Goal: Task Accomplishment & Management: Manage account settings

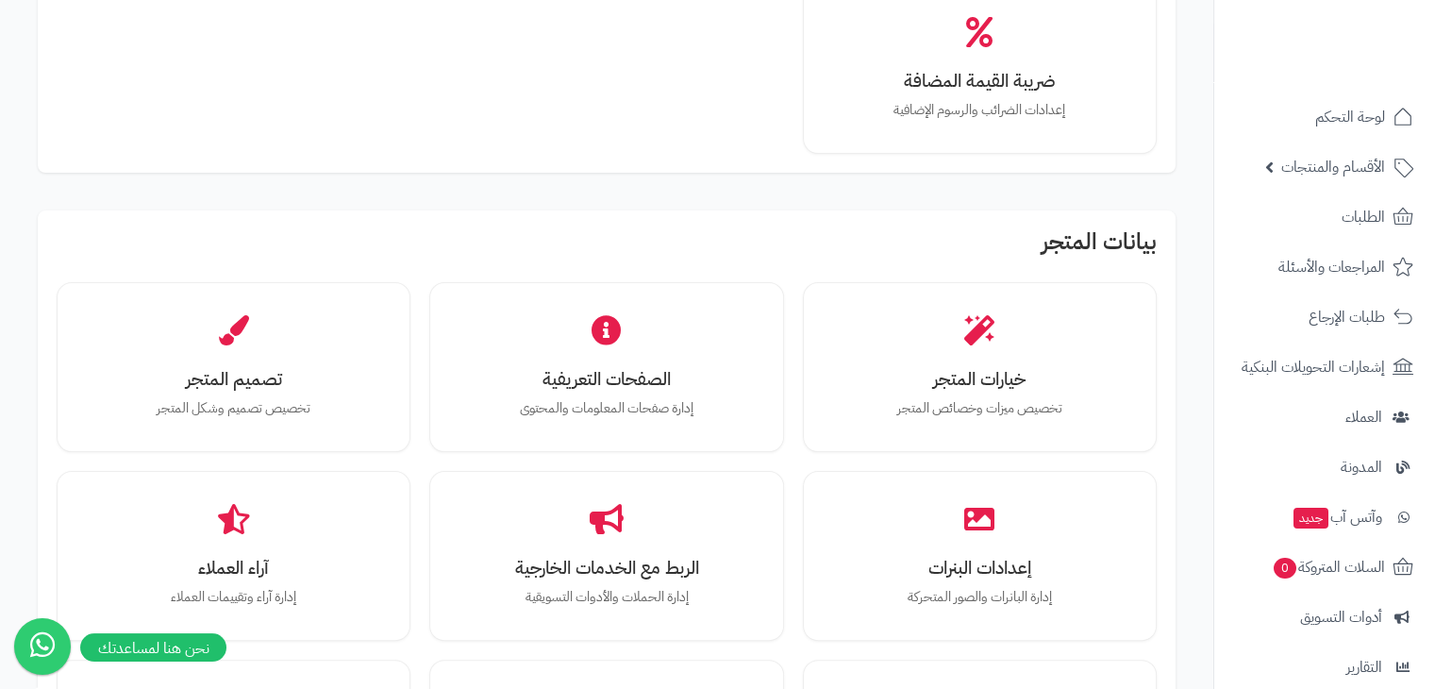
scroll to position [225, 0]
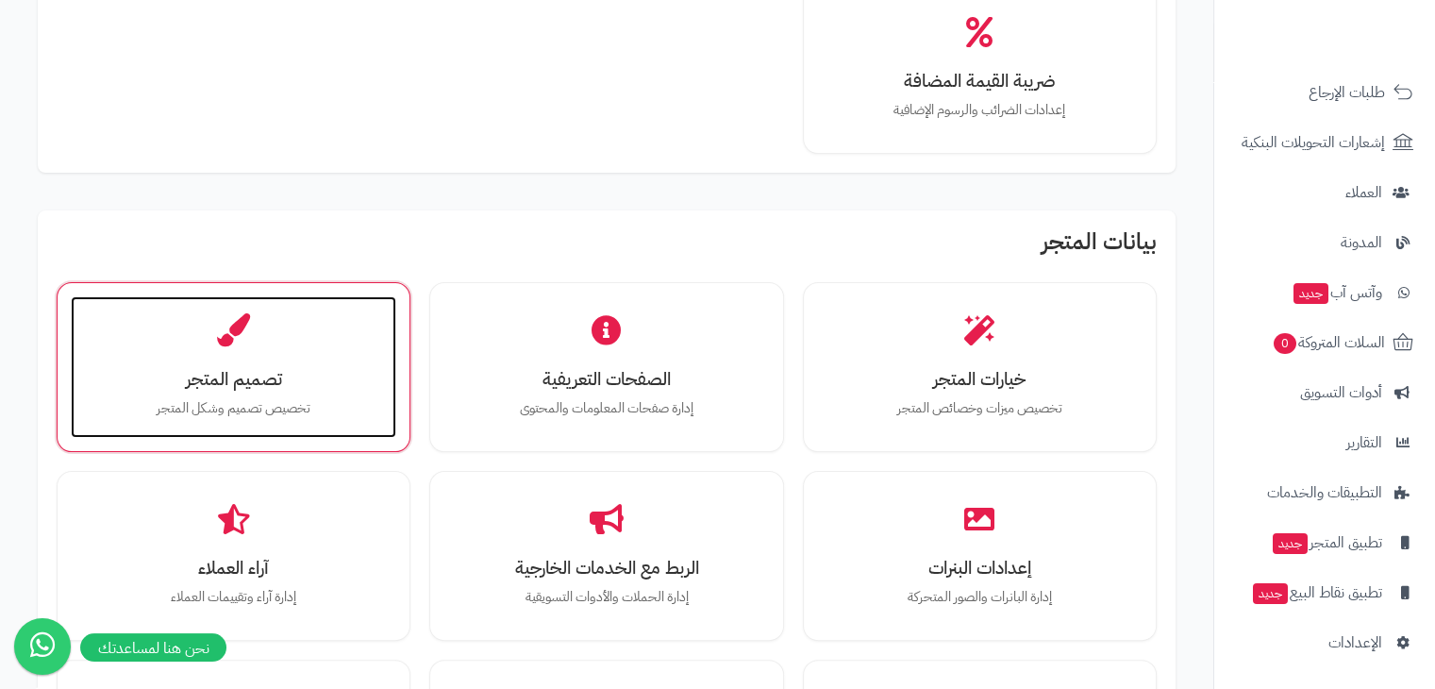
click at [309, 361] on div "تصميم المتجر تخصيص تصميم وشكل المتجر" at bounding box center [234, 367] width 326 height 142
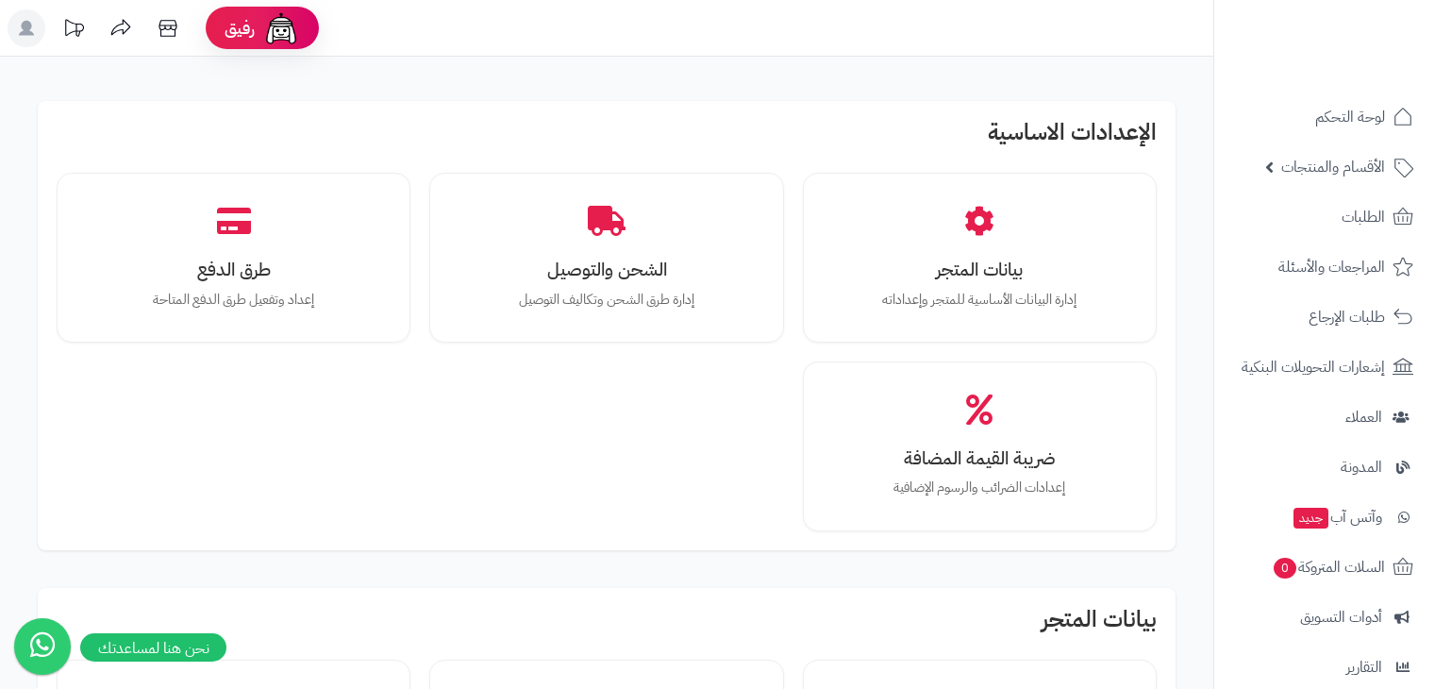
scroll to position [377, 0]
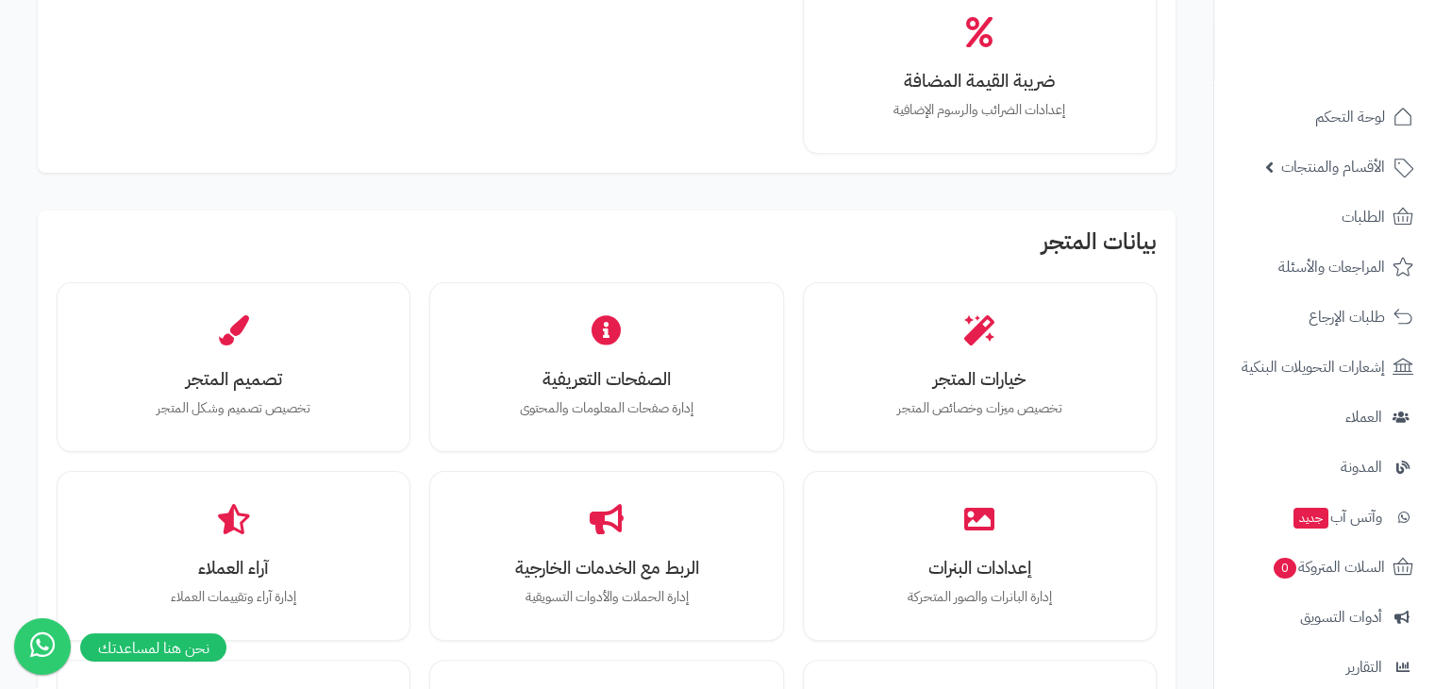
click at [659, 248] on h2 "بيانات المتجر" at bounding box center [607, 246] width 1100 height 34
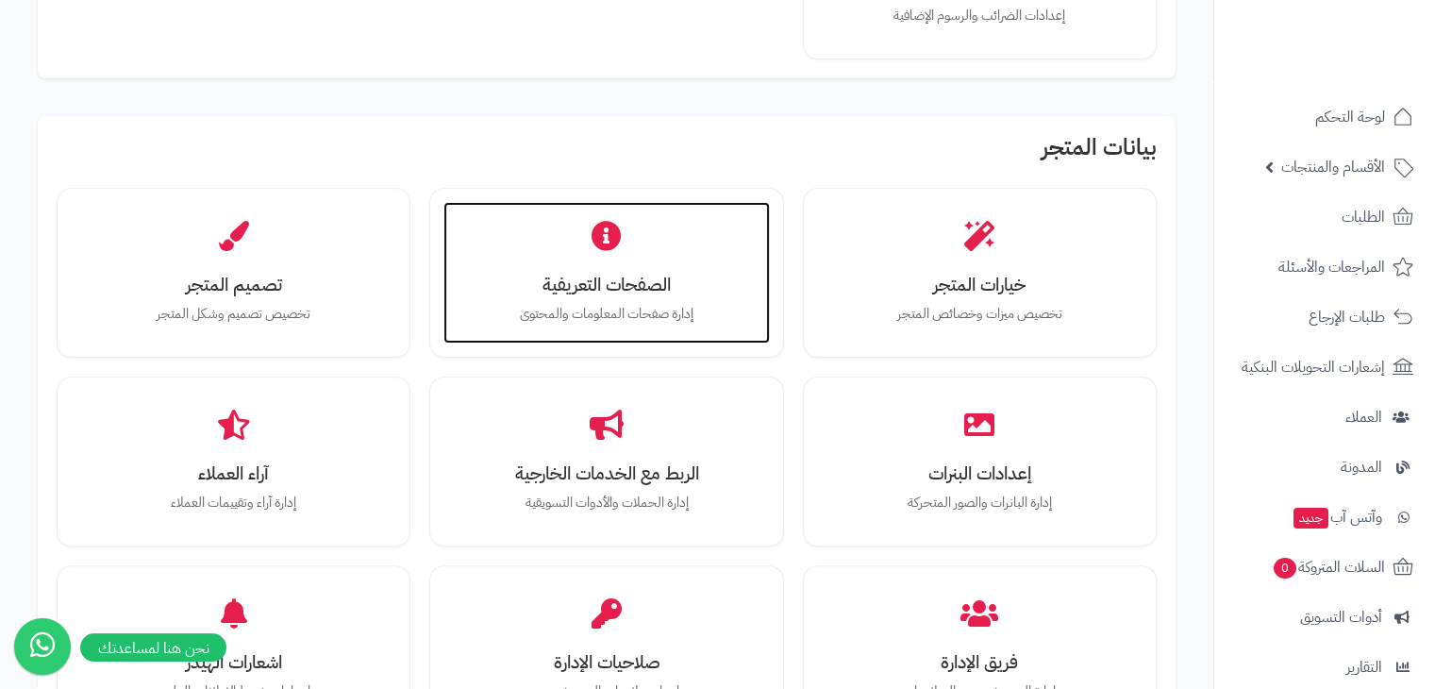
click at [659, 248] on div "الصفحات التعريفية إدارة صفحات المعلومات والمحتوى" at bounding box center [606, 273] width 326 height 142
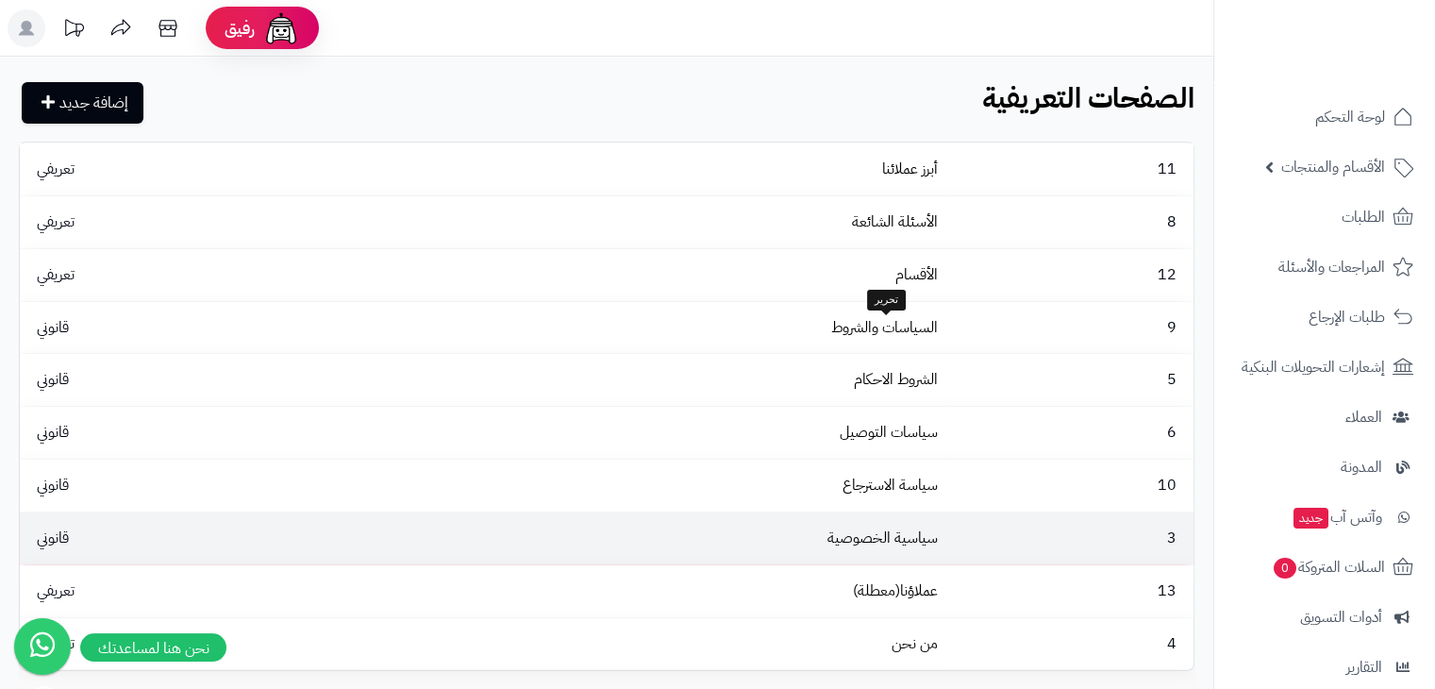
scroll to position [189, 0]
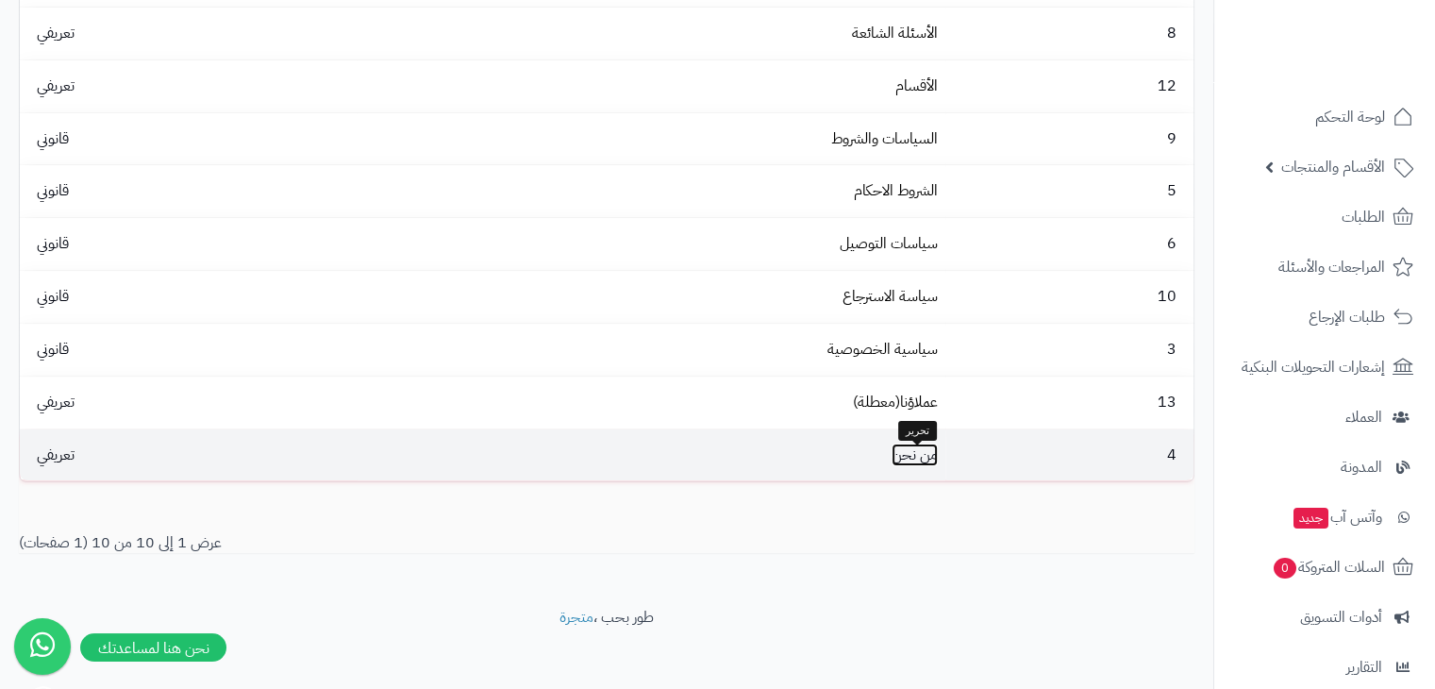
click at [913, 450] on link "من نحن" at bounding box center [915, 454] width 46 height 23
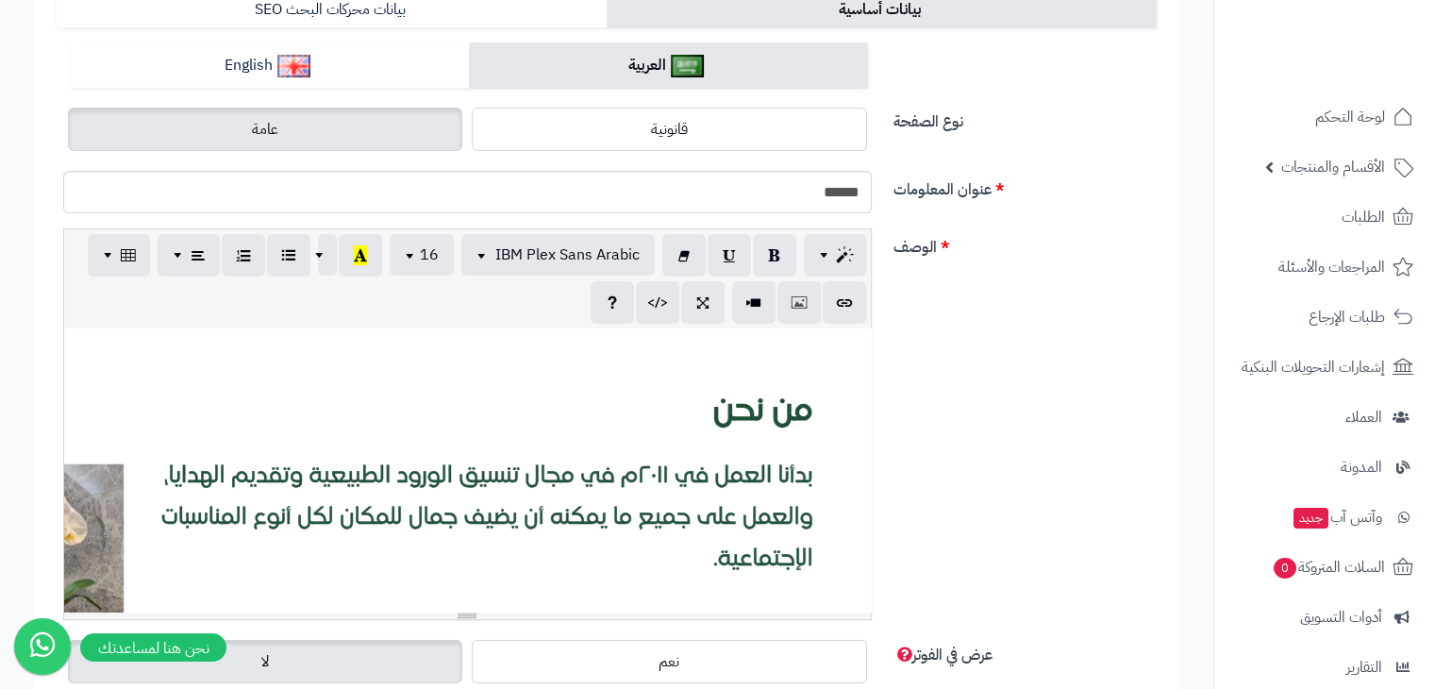
scroll to position [189, 0]
